Goal: Find specific page/section: Find specific page/section

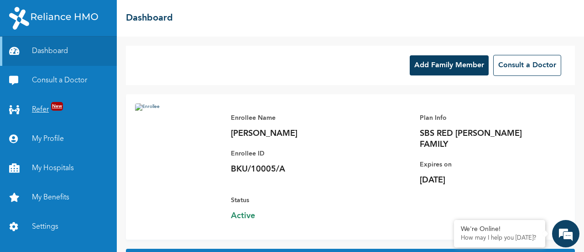
click at [51, 111] on link "Refer New" at bounding box center [58, 109] width 117 height 29
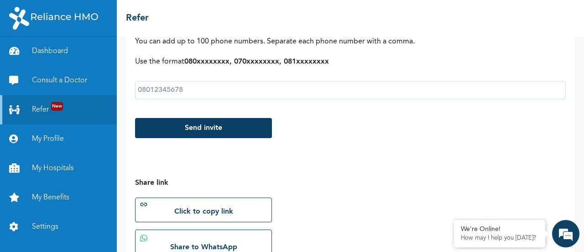
scroll to position [269, 0]
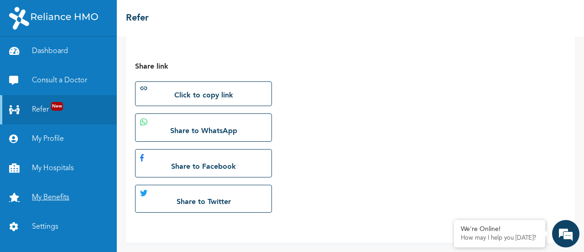
click at [52, 196] on link "My Benefits" at bounding box center [58, 197] width 117 height 29
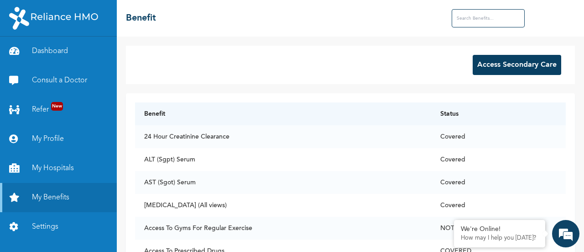
click at [516, 65] on button "Access Secondary Care" at bounding box center [517, 65] width 89 height 20
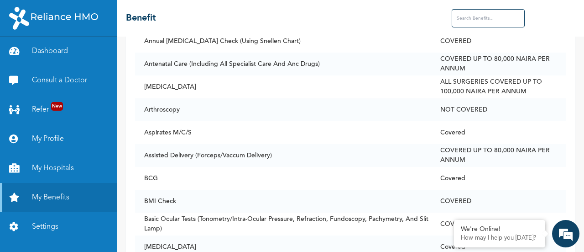
scroll to position [405, 0]
